Goal: Use online tool/utility: Utilize a website feature to perform a specific function

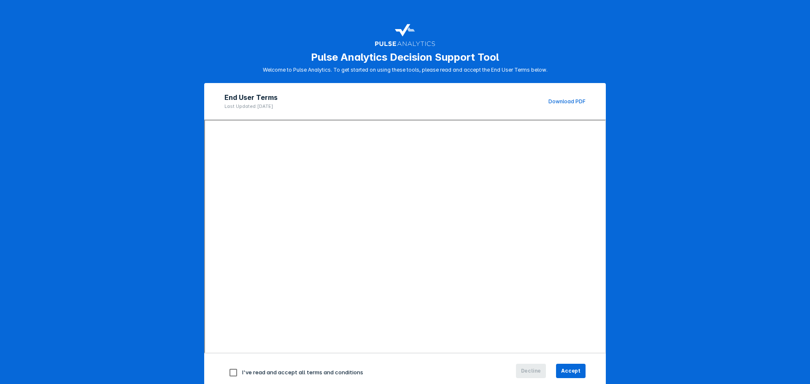
drag, startPoint x: 232, startPoint y: 371, endPoint x: 251, endPoint y: 366, distance: 19.7
click at [233, 371] on input "checkbox" at bounding box center [234, 373] width 18 height 18
checkbox input "true"
click at [567, 366] on button "Accept" at bounding box center [571, 371] width 30 height 14
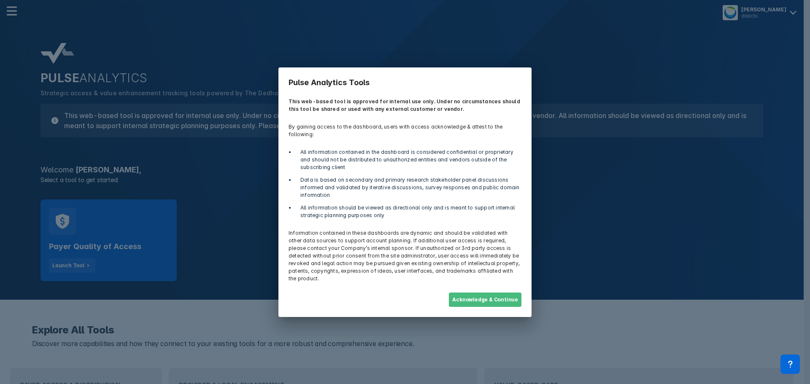
click at [499, 294] on button "Acknowledge & Continue" at bounding box center [485, 300] width 73 height 14
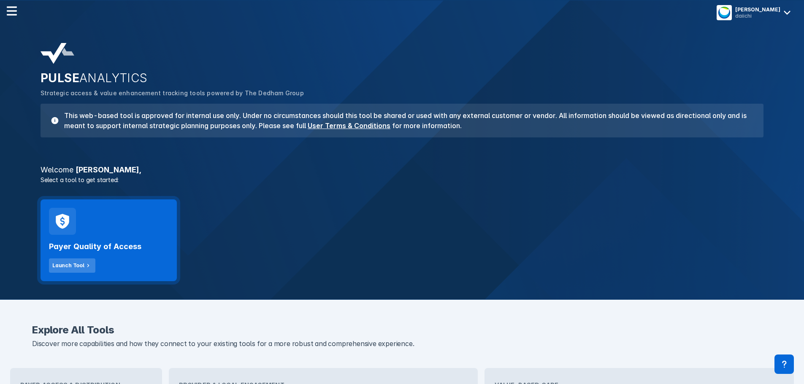
click at [75, 265] on div "Launch Tool" at bounding box center [68, 266] width 32 height 8
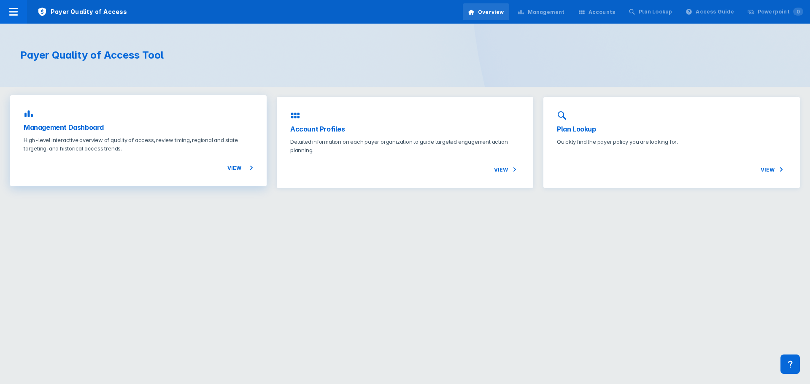
click at [116, 139] on p "High-level interactive overview of quality of access, review timing, regional a…" at bounding box center [139, 144] width 230 height 17
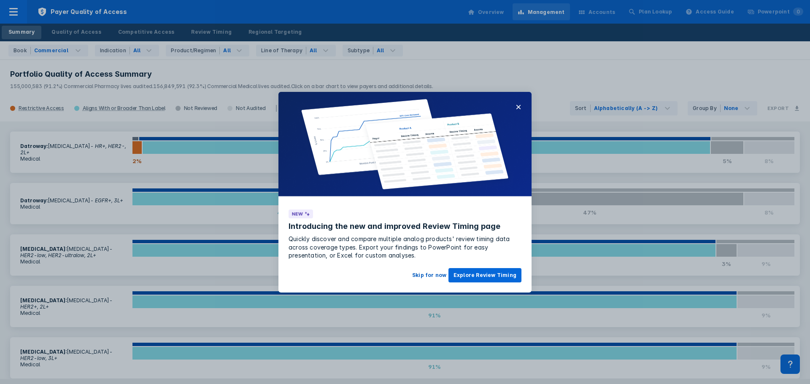
click at [421, 278] on button "Skip for now" at bounding box center [429, 275] width 44 height 14
